Goal: Information Seeking & Learning: Learn about a topic

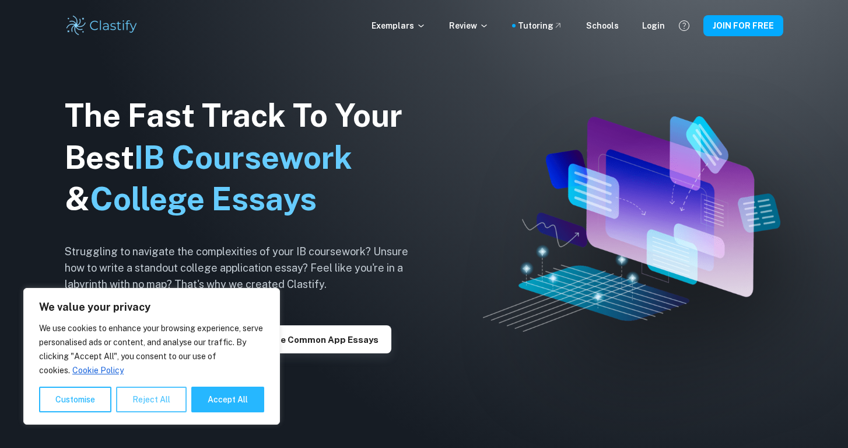
click at [170, 390] on button "Reject All" at bounding box center [151, 399] width 71 height 26
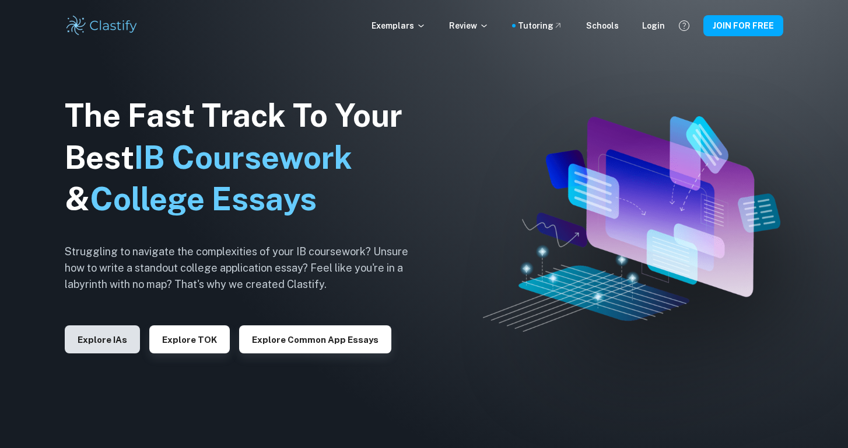
click at [111, 344] on button "Explore IAs" at bounding box center [102, 339] width 75 height 28
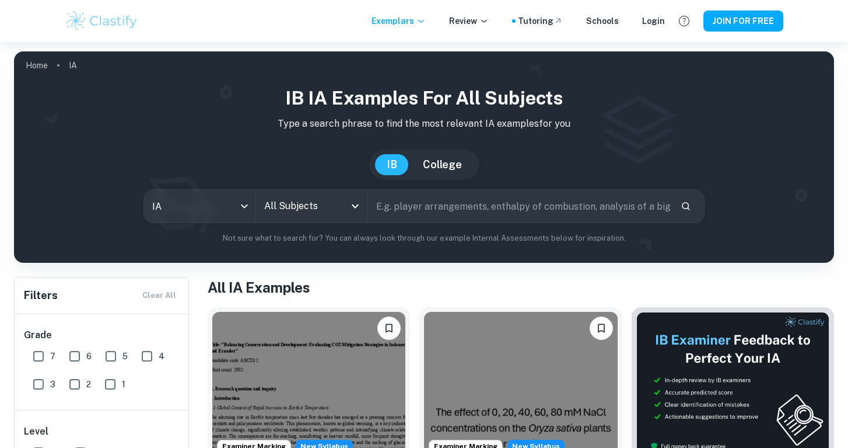
click at [361, 214] on div at bounding box center [354, 206] width 15 height 16
click at [355, 210] on icon "Open" at bounding box center [355, 206] width 14 height 14
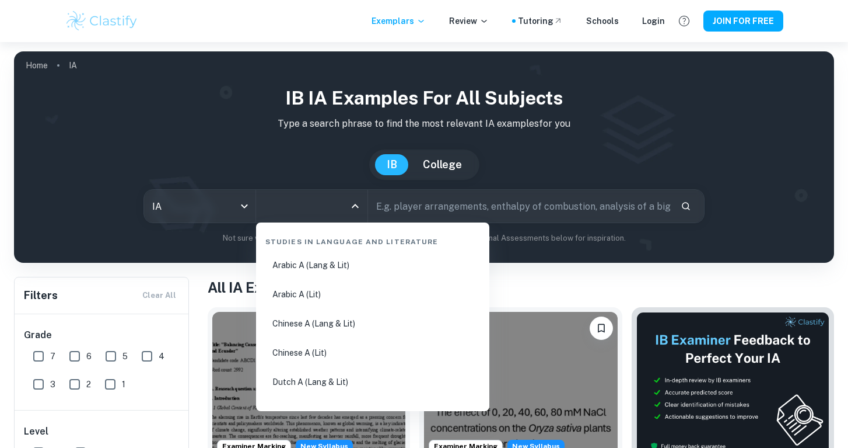
click at [330, 212] on input "All Subjects" at bounding box center [302, 206] width 83 height 22
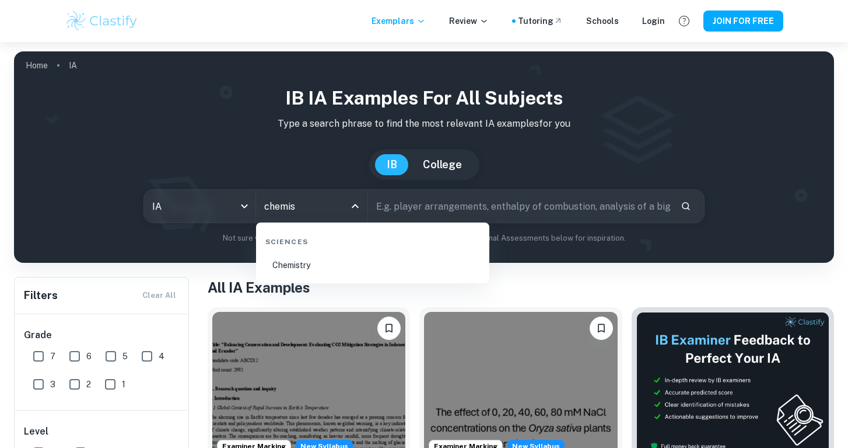
click at [319, 265] on li "Chemistry" at bounding box center [373, 264] width 224 height 27
type input "Chemistry"
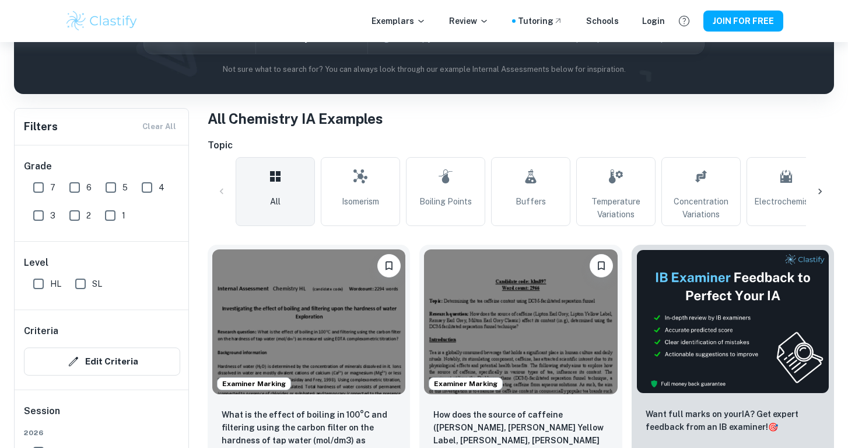
scroll to position [208, 0]
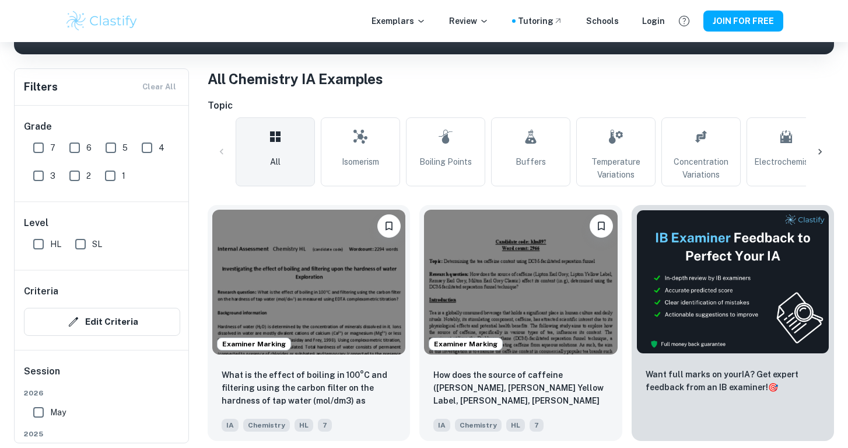
click at [48, 152] on input "7" at bounding box center [38, 147] width 23 height 23
checkbox input "true"
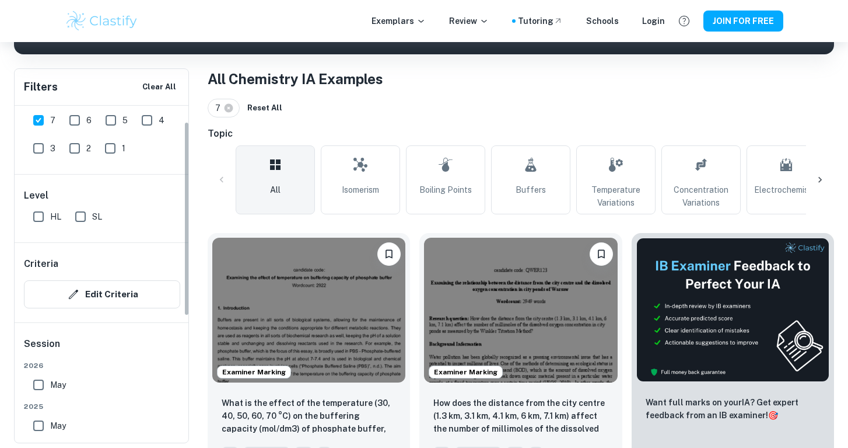
scroll to position [30, 0]
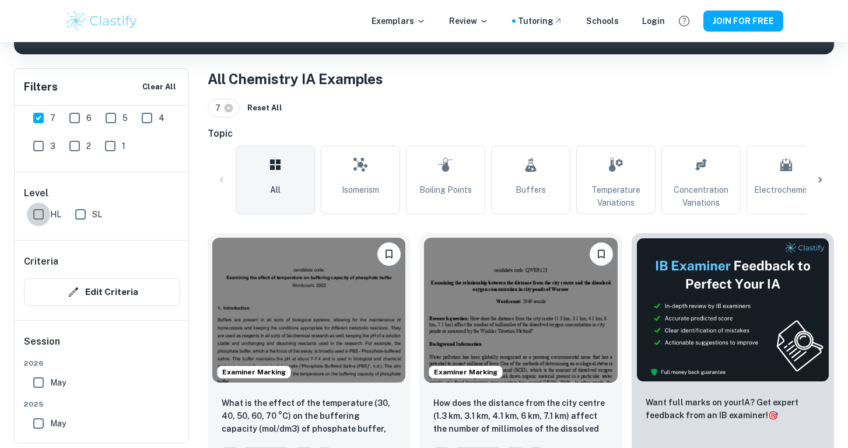
click at [47, 221] on input "HL" at bounding box center [38, 213] width 23 height 23
checkbox input "true"
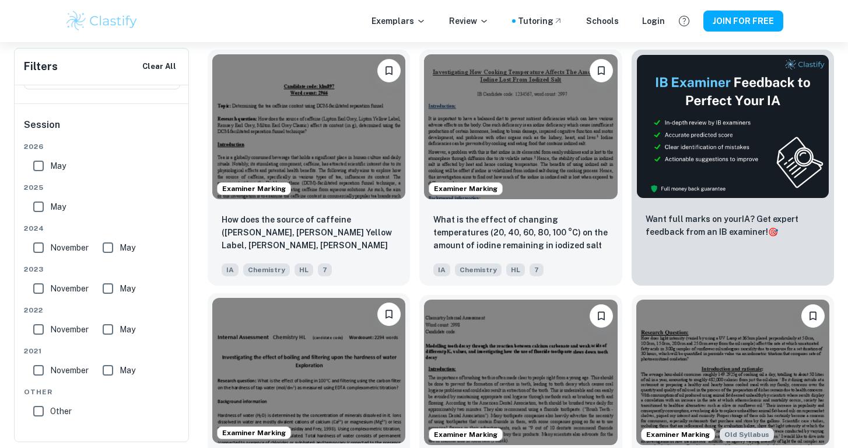
scroll to position [386, 0]
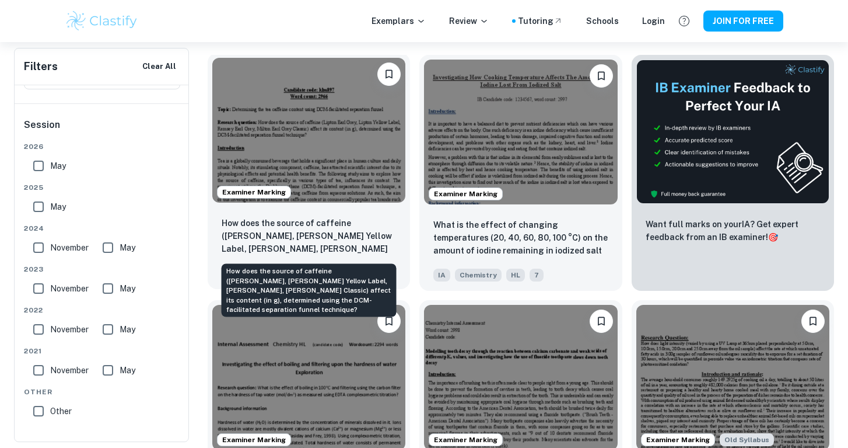
click at [288, 235] on p "How does the source of caffeine ([PERSON_NAME], [PERSON_NAME] Yellow Label, [PE…" at bounding box center [309, 236] width 174 height 40
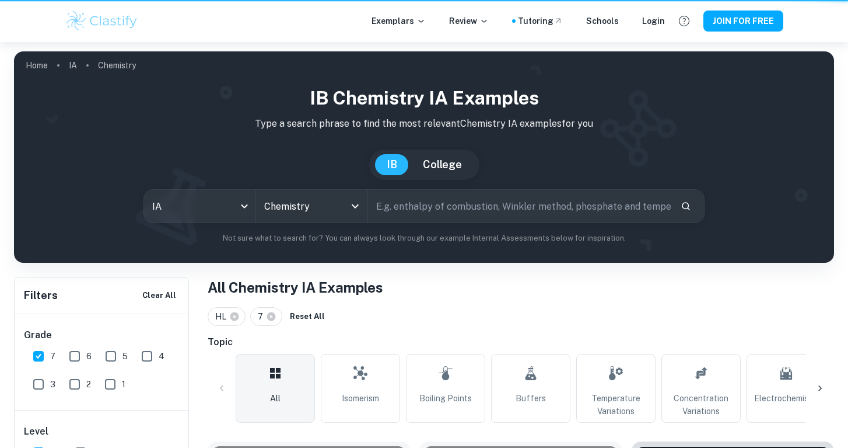
scroll to position [386, 0]
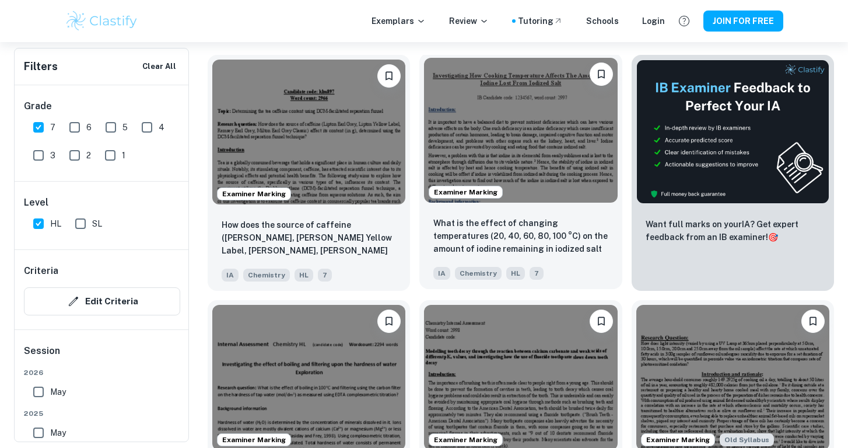
click at [431, 157] on img at bounding box center [520, 130] width 193 height 145
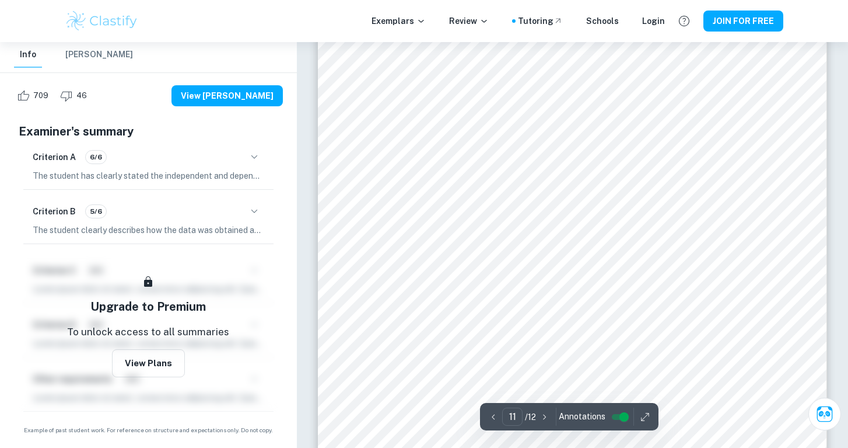
scroll to position [7006, 0]
type input "10"
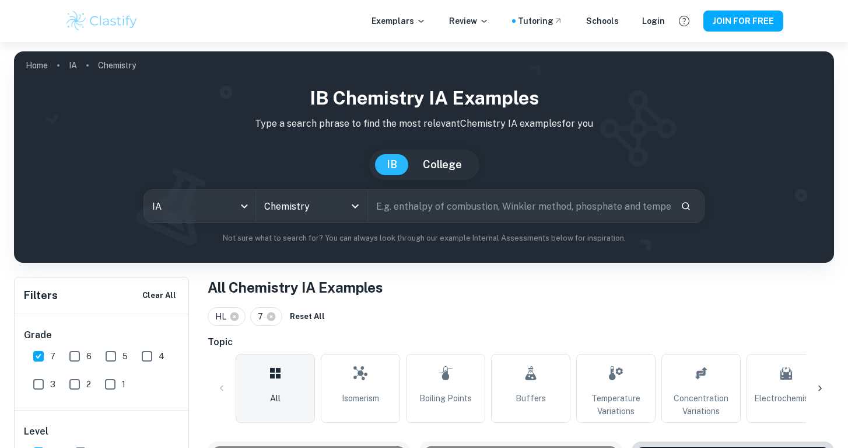
click at [436, 199] on input "text" at bounding box center [519, 206] width 303 height 33
type input "calorimeter"
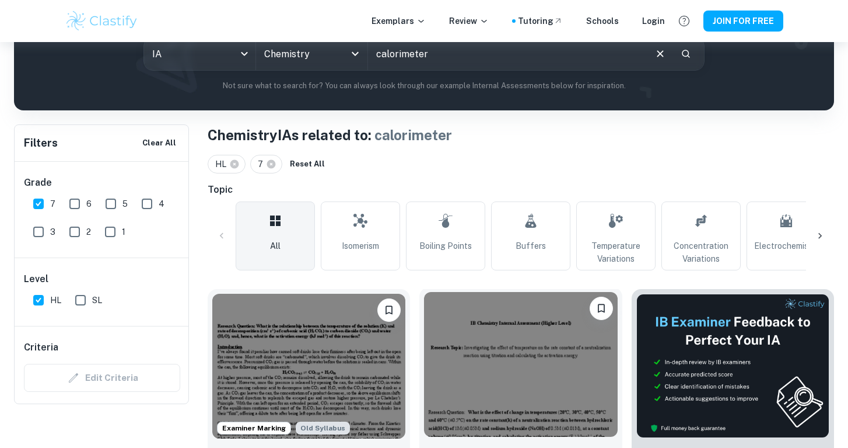
scroll to position [168, 0]
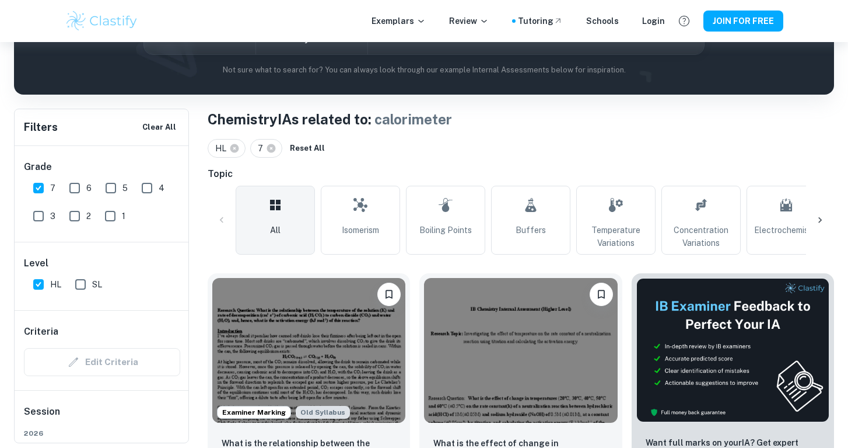
click at [817, 222] on icon at bounding box center [821, 220] width 12 height 12
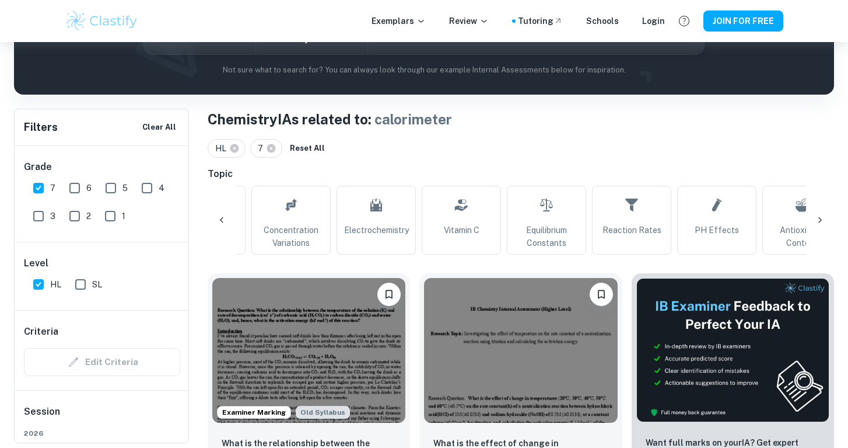
scroll to position [0, 547]
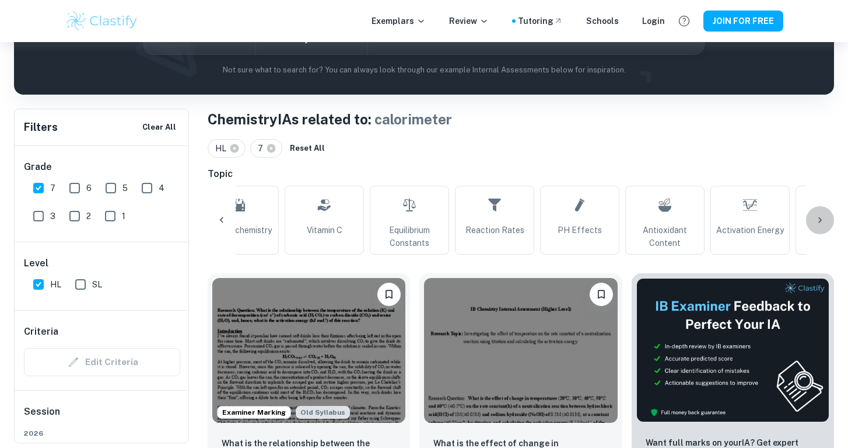
click at [817, 222] on icon at bounding box center [821, 220] width 12 height 12
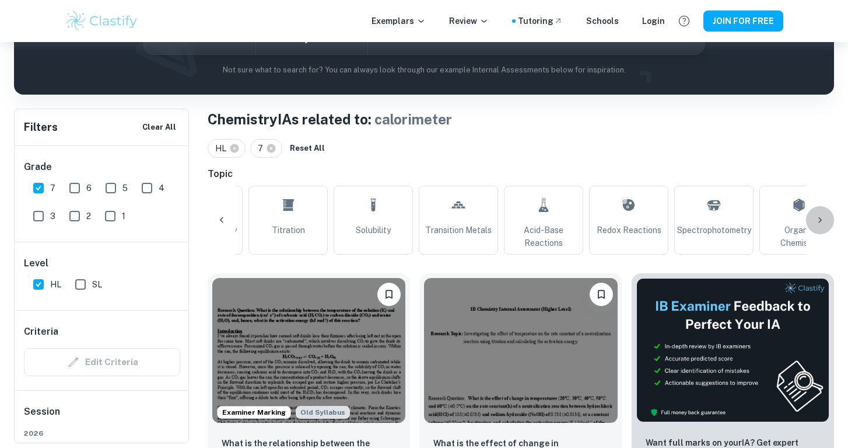
click at [817, 222] on icon at bounding box center [821, 220] width 12 height 12
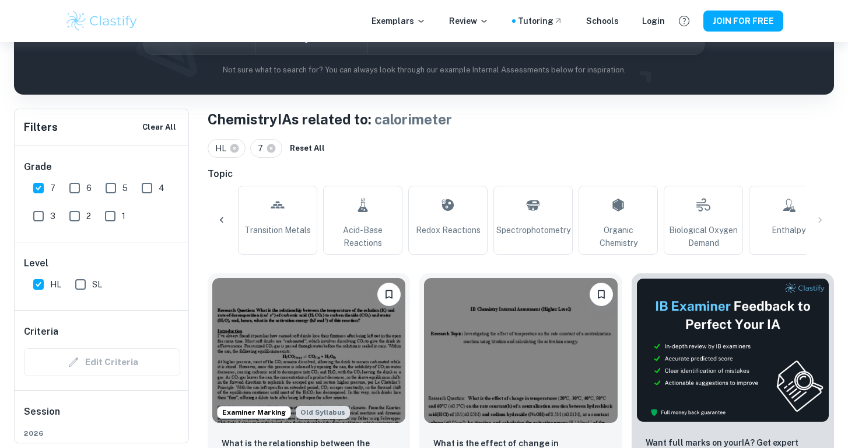
scroll to position [0, 1383]
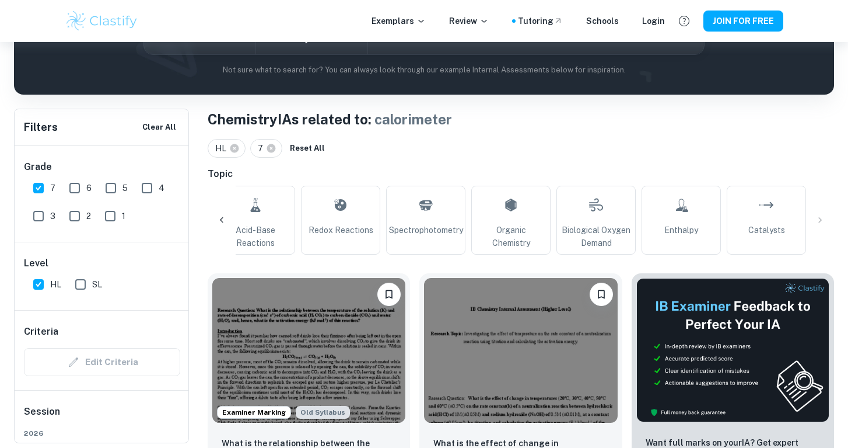
click at [817, 222] on div "All Isomerism Boiling Points Buffers Temperature Variations Concentration Varia…" at bounding box center [521, 220] width 627 height 69
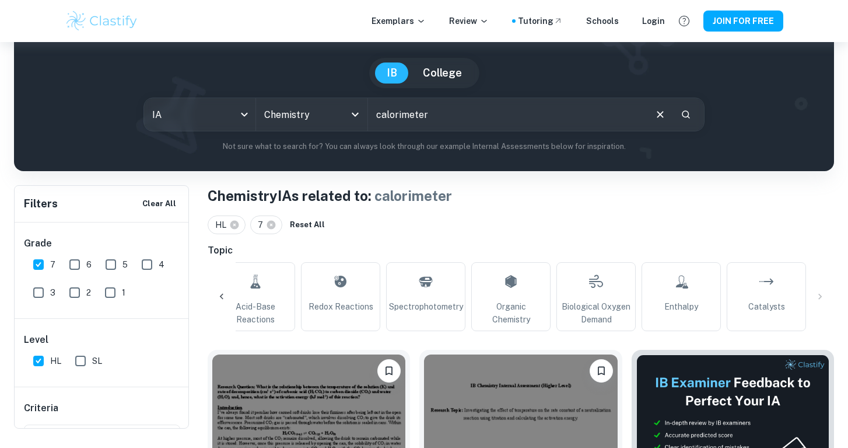
scroll to position [77, 0]
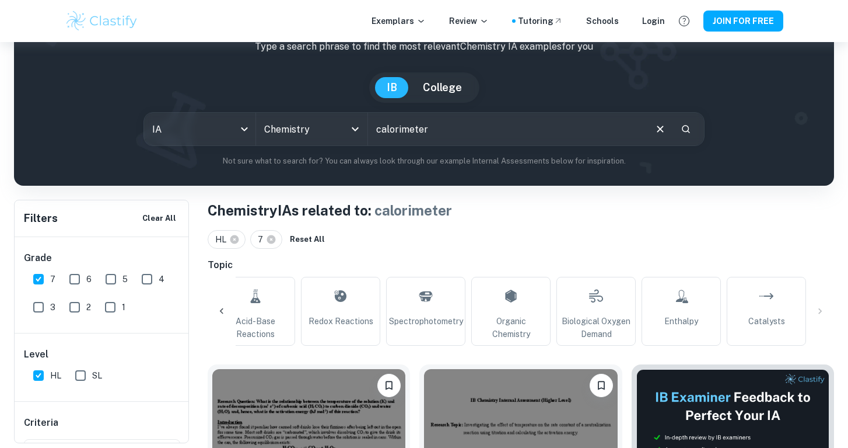
click at [428, 93] on button "College" at bounding box center [442, 87] width 62 height 21
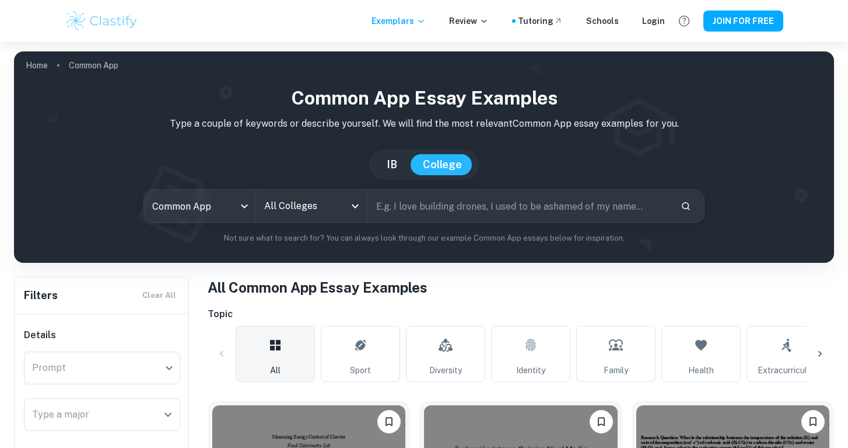
click at [399, 172] on button "IB" at bounding box center [392, 164] width 34 height 21
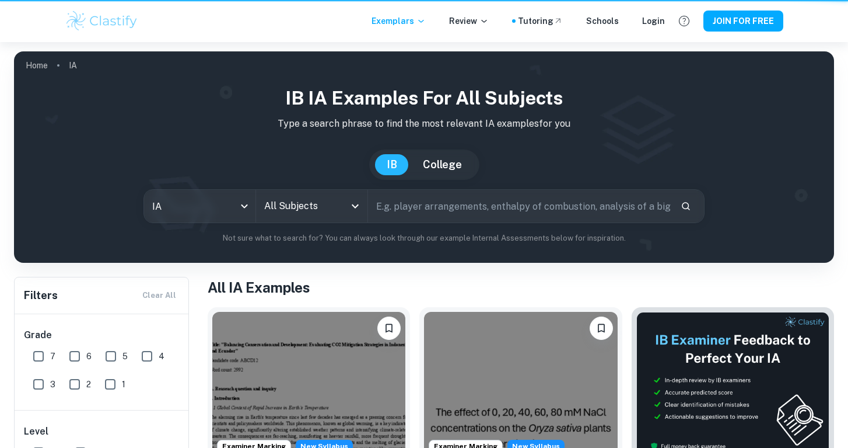
type input "ia"
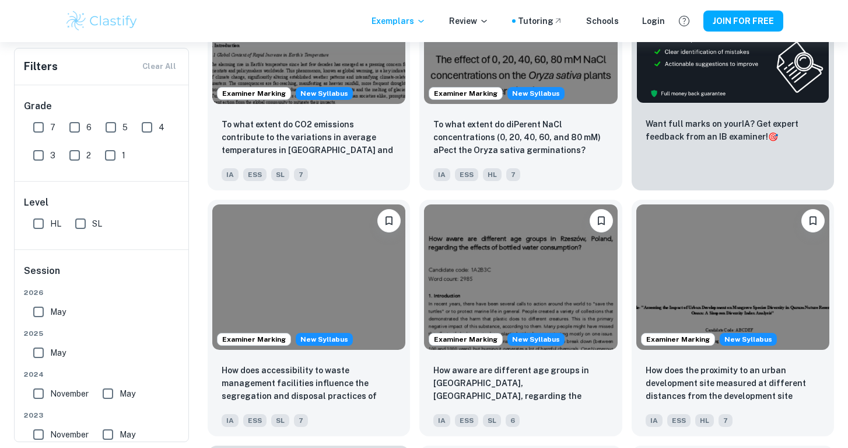
scroll to position [353, 0]
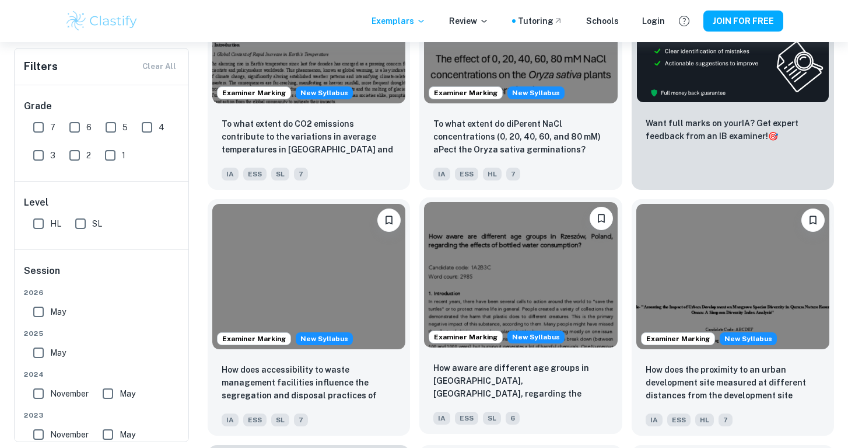
click at [488, 292] on img at bounding box center [520, 274] width 193 height 145
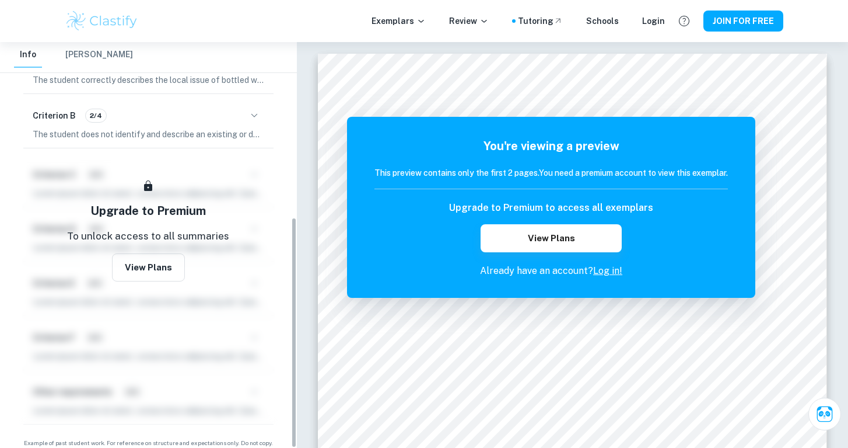
scroll to position [307, 0]
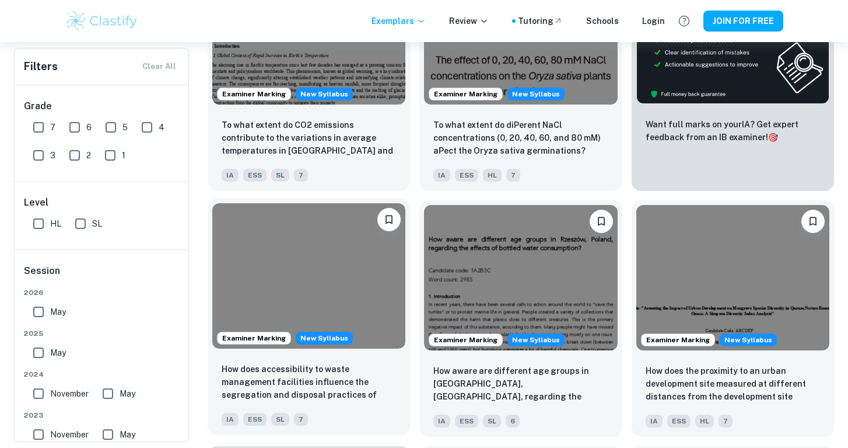
scroll to position [348, 0]
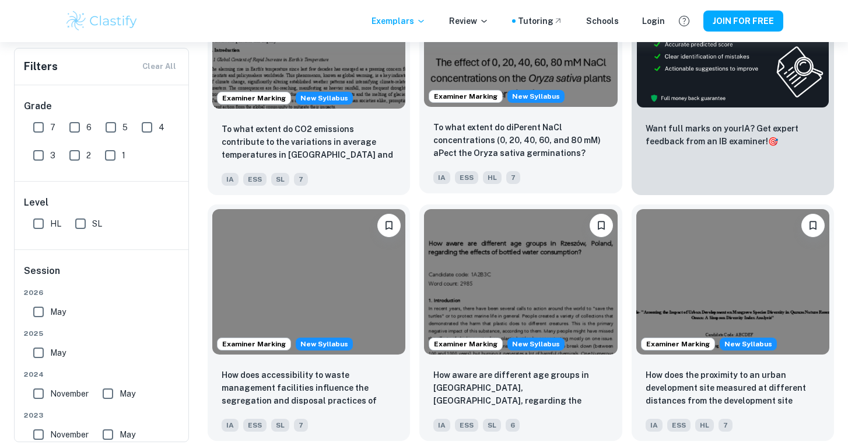
click at [472, 160] on div "To what extent do diPerent NaCl concentrations (0, 20, 40, 60, and 80 mM) aPect…" at bounding box center [521, 141] width 174 height 40
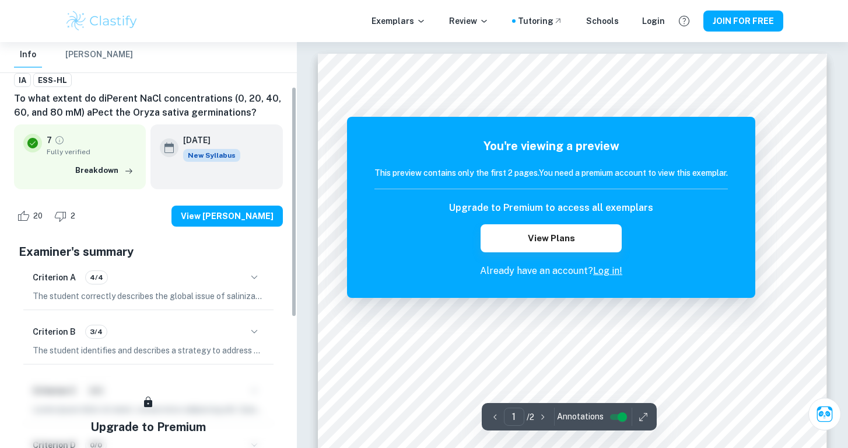
scroll to position [85, 0]
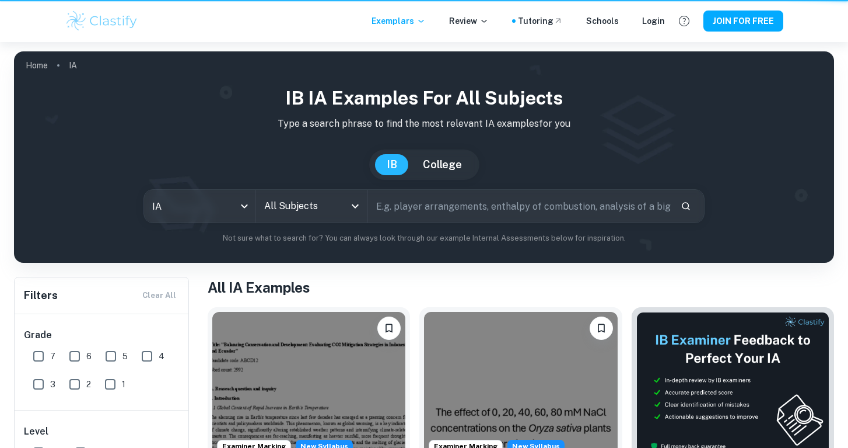
scroll to position [348, 0]
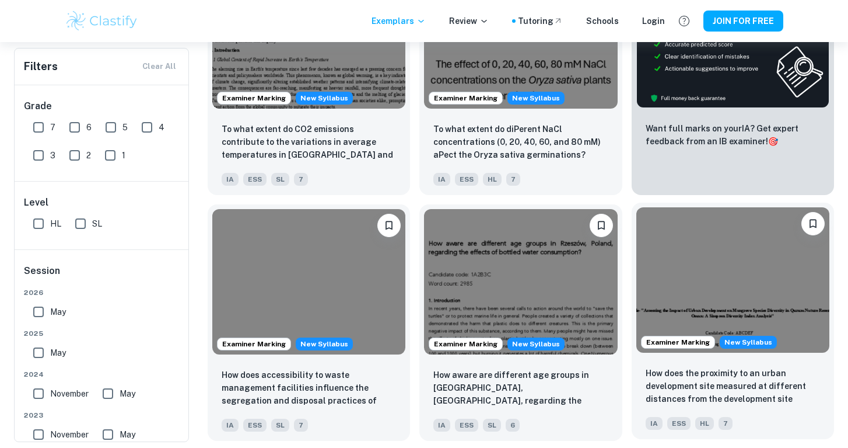
click at [643, 302] on img at bounding box center [733, 279] width 193 height 145
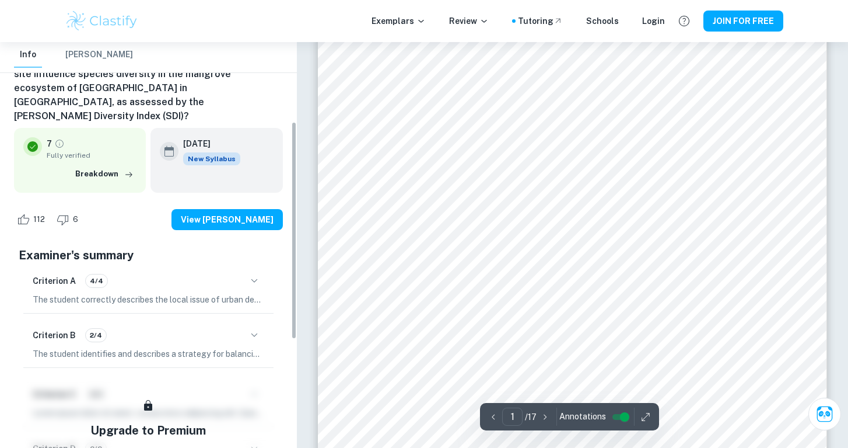
scroll to position [148, 0]
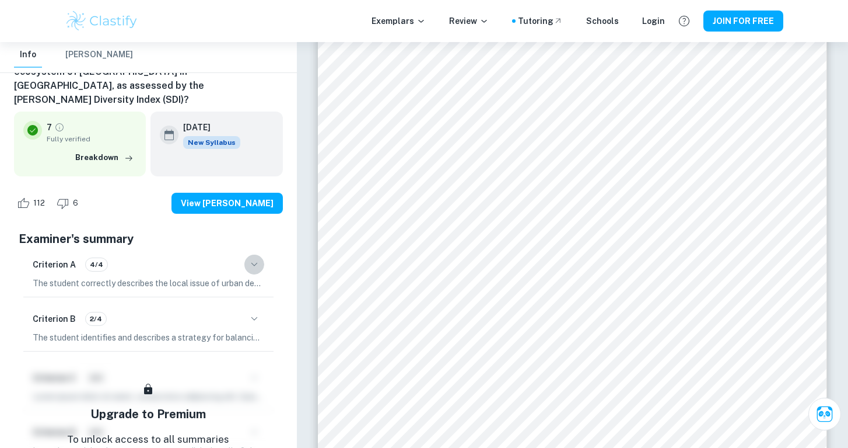
click at [252, 254] on button "button" at bounding box center [254, 264] width 20 height 20
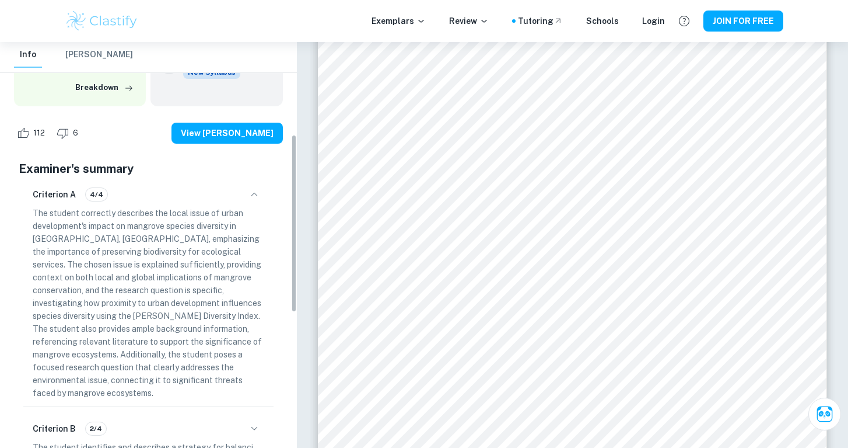
scroll to position [223, 0]
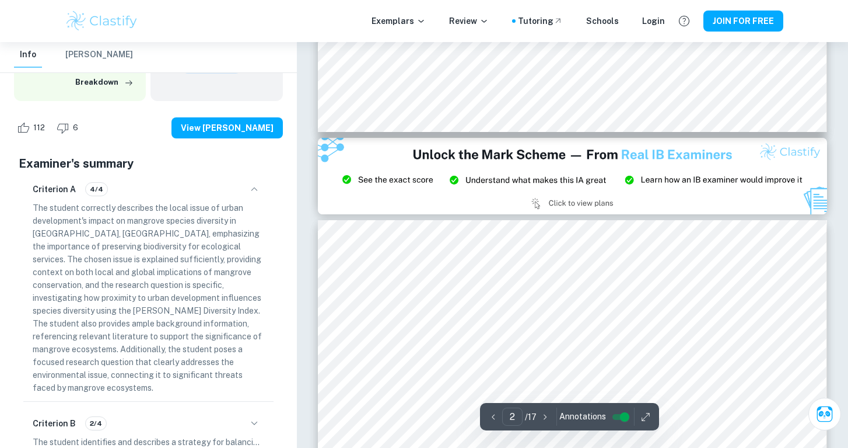
type input "3"
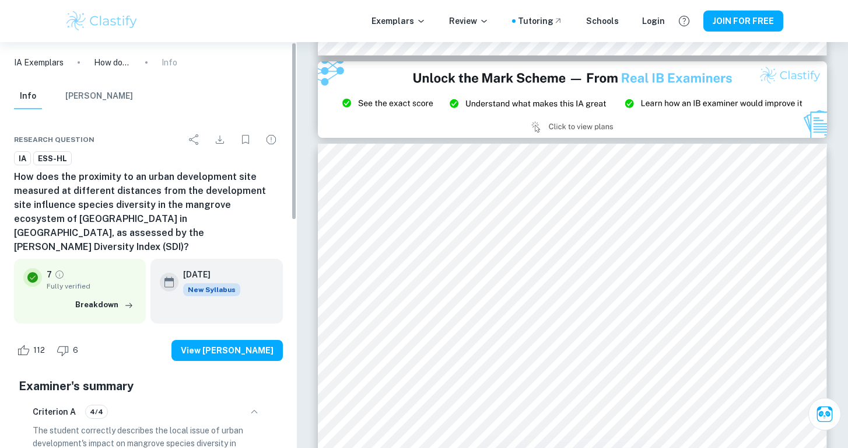
scroll to position [0, 0]
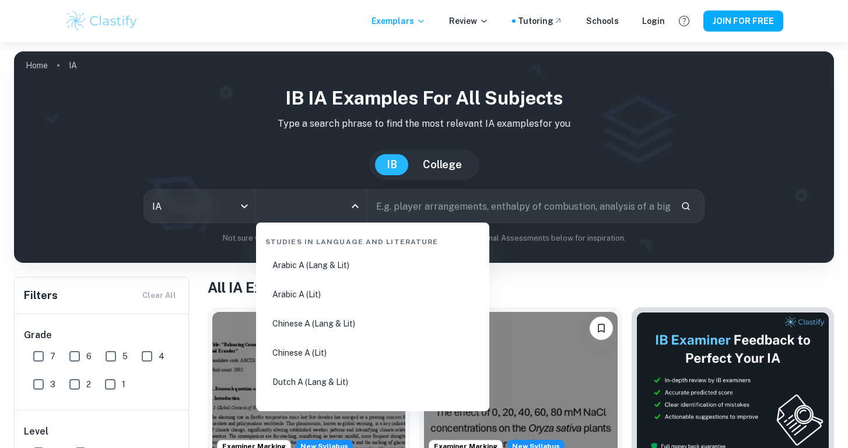
click at [303, 205] on input "All Subjects" at bounding box center [302, 206] width 83 height 22
type input "che"
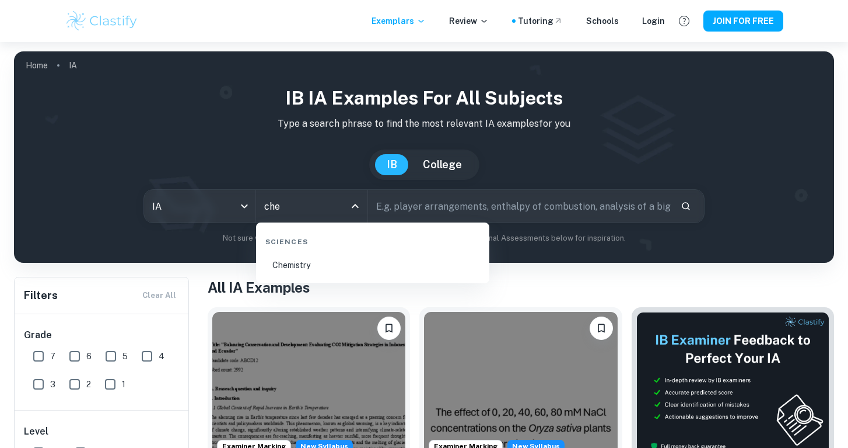
click at [338, 253] on li "Chemistry" at bounding box center [373, 264] width 224 height 27
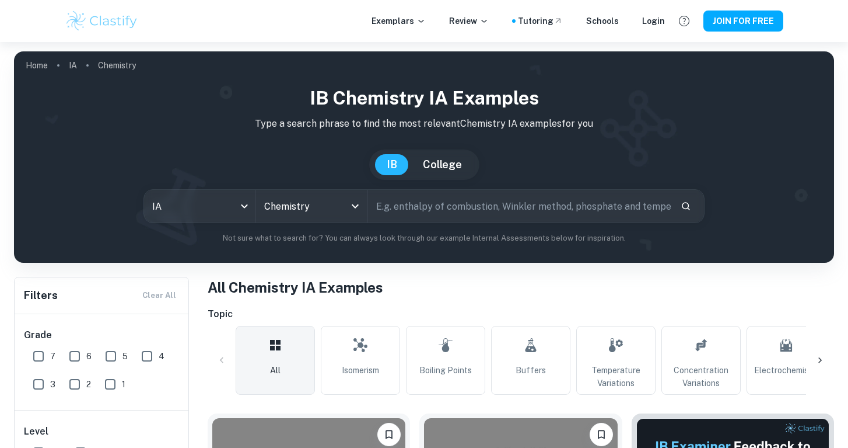
drag, startPoint x: 36, startPoint y: 379, endPoint x: 40, endPoint y: 360, distance: 19.1
click at [40, 362] on div "7 6 5 4 3 2 1" at bounding box center [109, 368] width 161 height 56
click at [40, 360] on input "7" at bounding box center [38, 355] width 23 height 23
checkbox input "true"
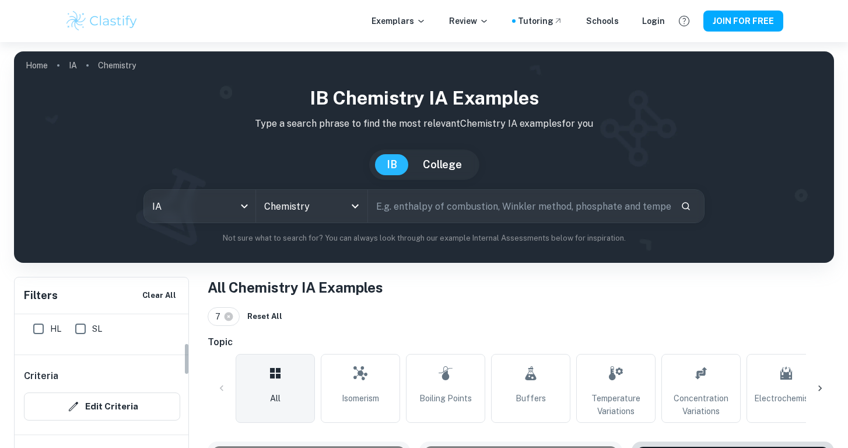
scroll to position [122, 0]
click at [39, 334] on input "HL" at bounding box center [38, 330] width 23 height 23
checkbox input "true"
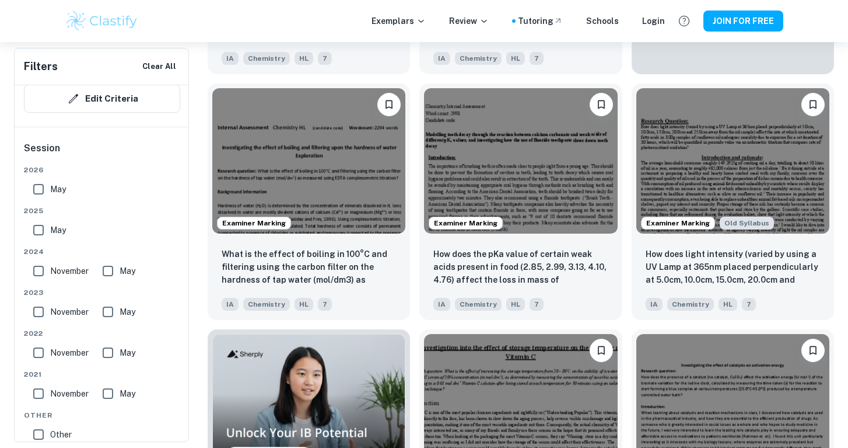
scroll to position [602, 0]
click at [542, 193] on img at bounding box center [520, 159] width 193 height 145
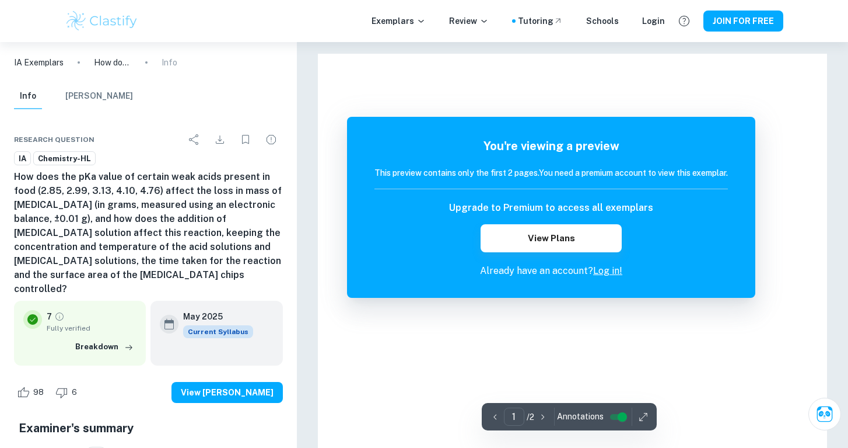
scroll to position [71, 0]
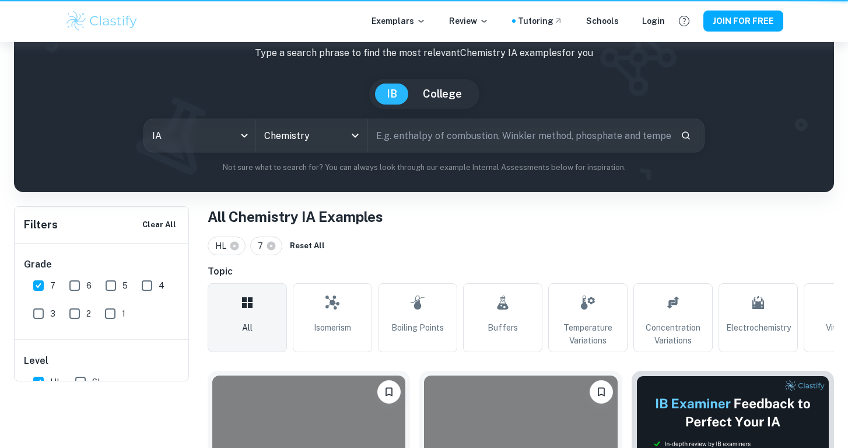
scroll to position [602, 0]
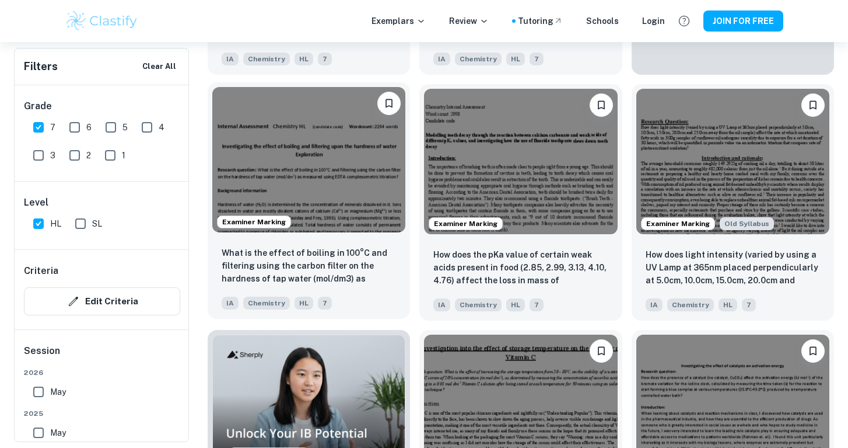
click at [365, 231] on img at bounding box center [308, 159] width 193 height 145
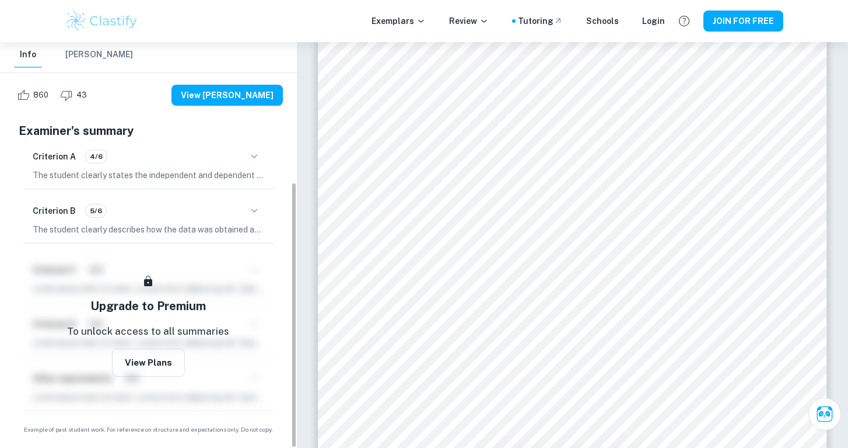
scroll to position [213, 0]
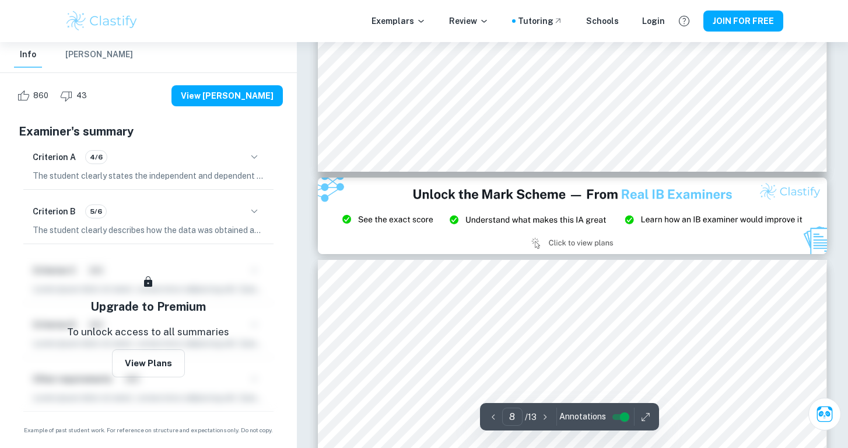
type input "9"
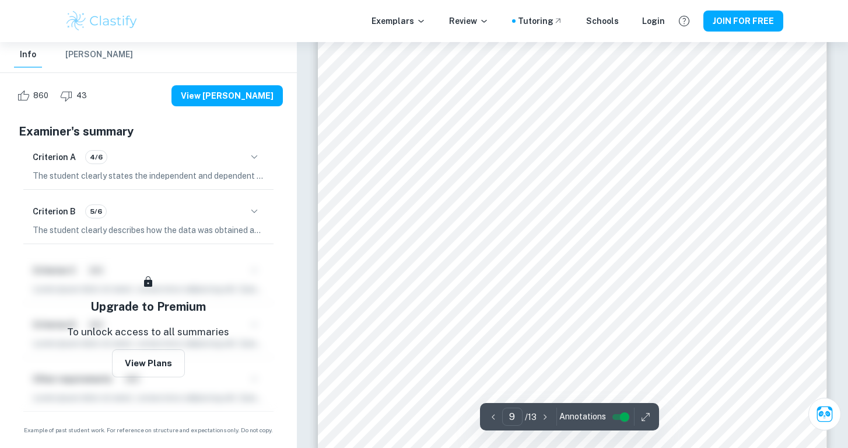
scroll to position [6377, 0]
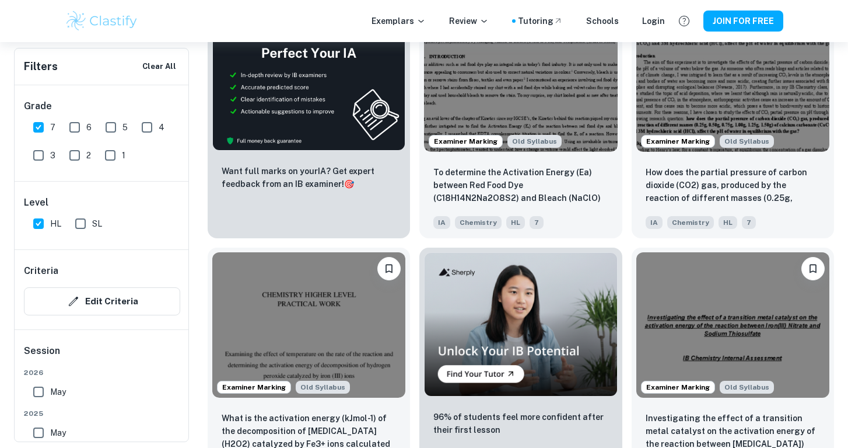
scroll to position [5841, 0]
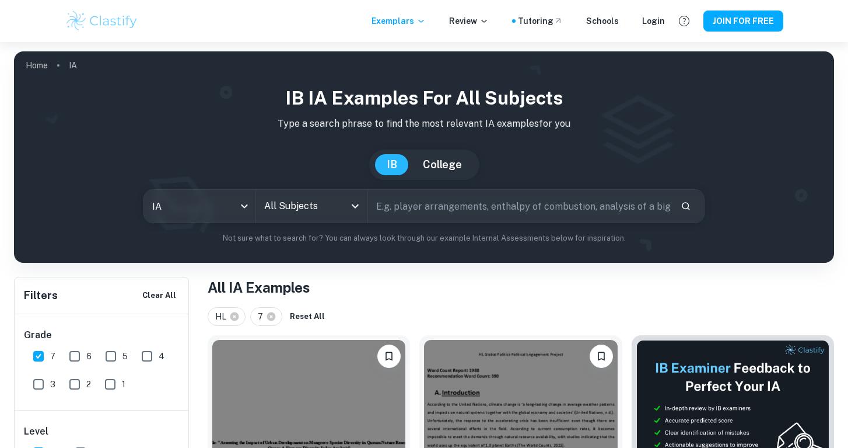
click at [300, 237] on p "Not sure what to search for? You can always look through our example Internal A…" at bounding box center [424, 238] width 802 height 12
click at [304, 204] on input "All Subjects" at bounding box center [302, 206] width 83 height 22
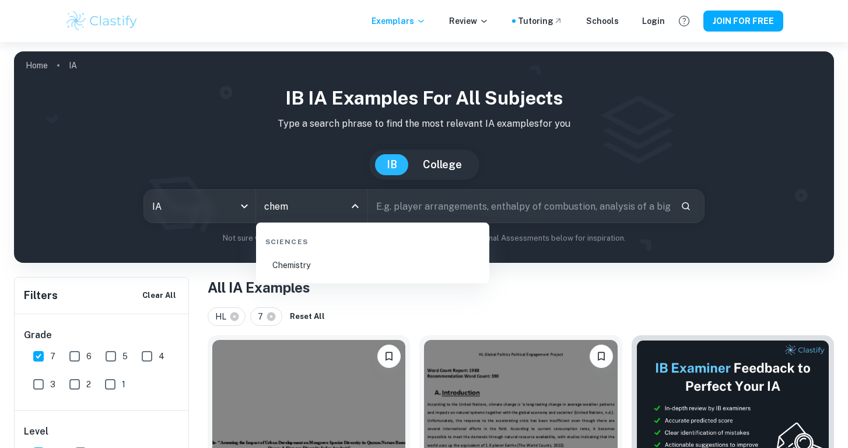
type input "chemi"
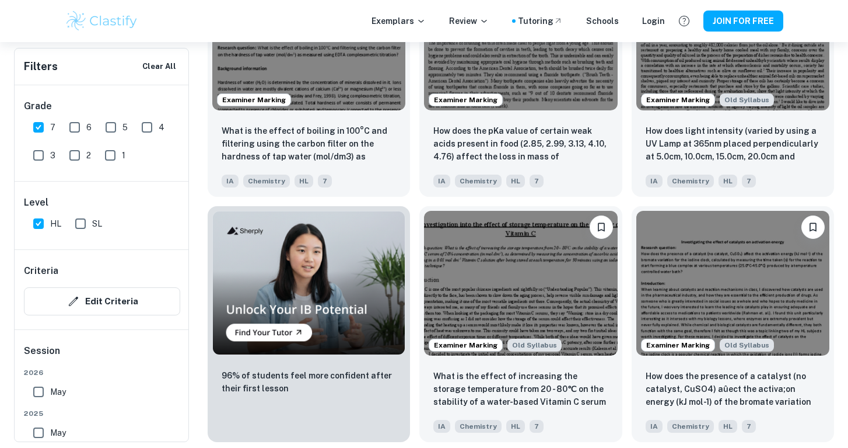
scroll to position [722, 0]
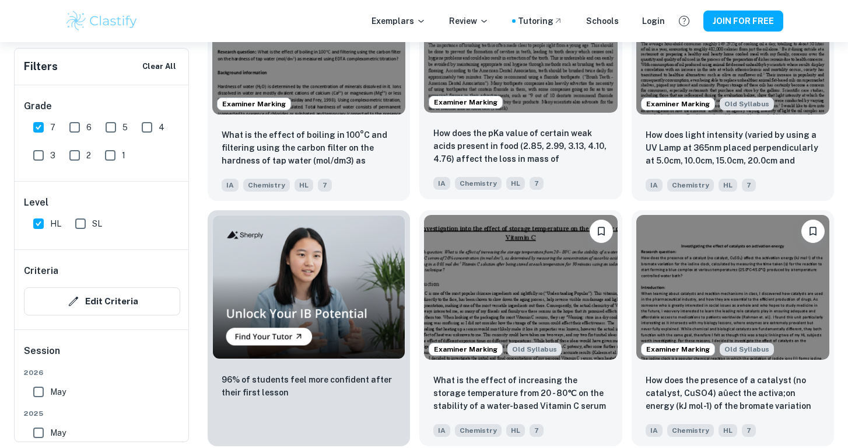
click at [541, 108] on img at bounding box center [520, 39] width 193 height 145
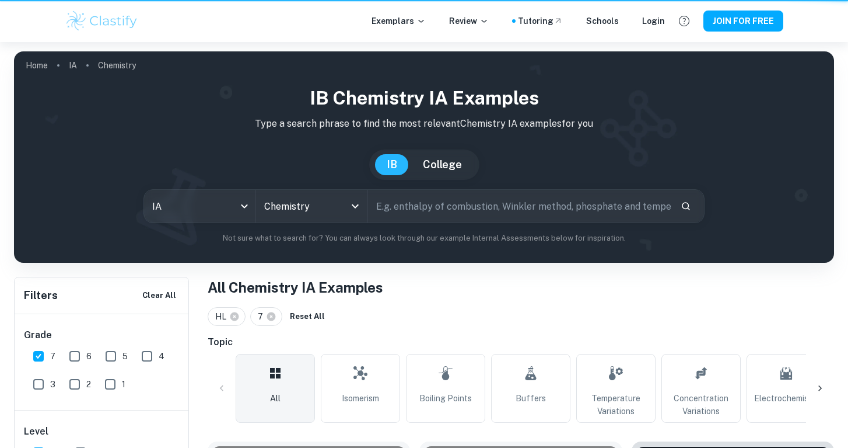
scroll to position [722, 0]
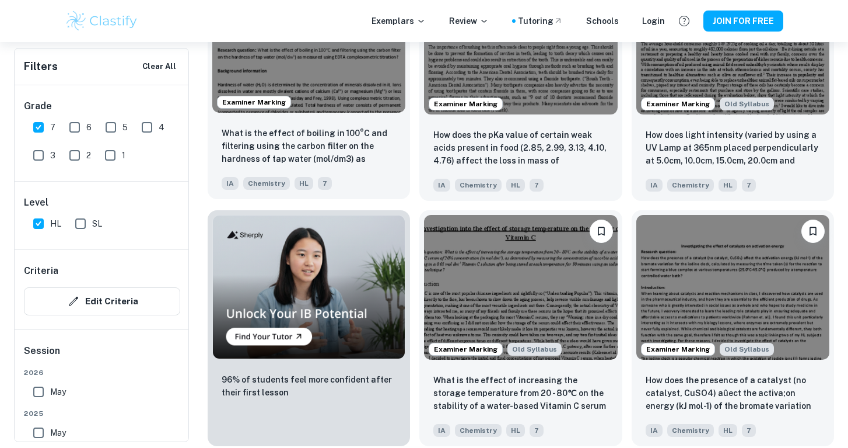
click at [314, 106] on img at bounding box center [308, 39] width 193 height 145
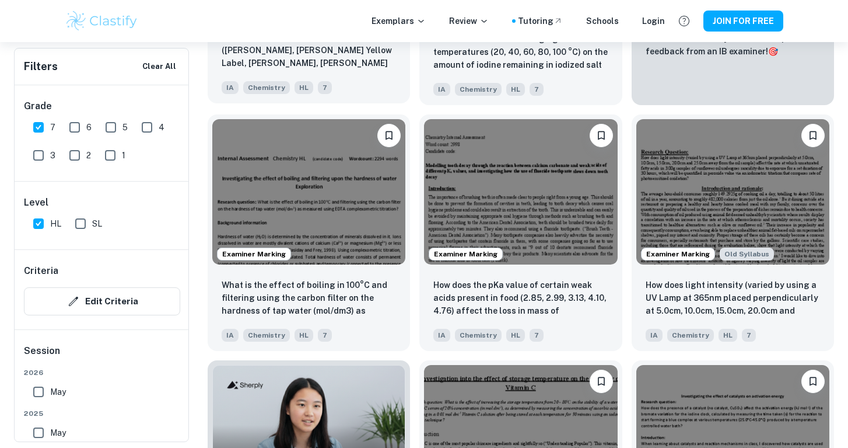
scroll to position [572, 0]
